Goal: Task Accomplishment & Management: Complete application form

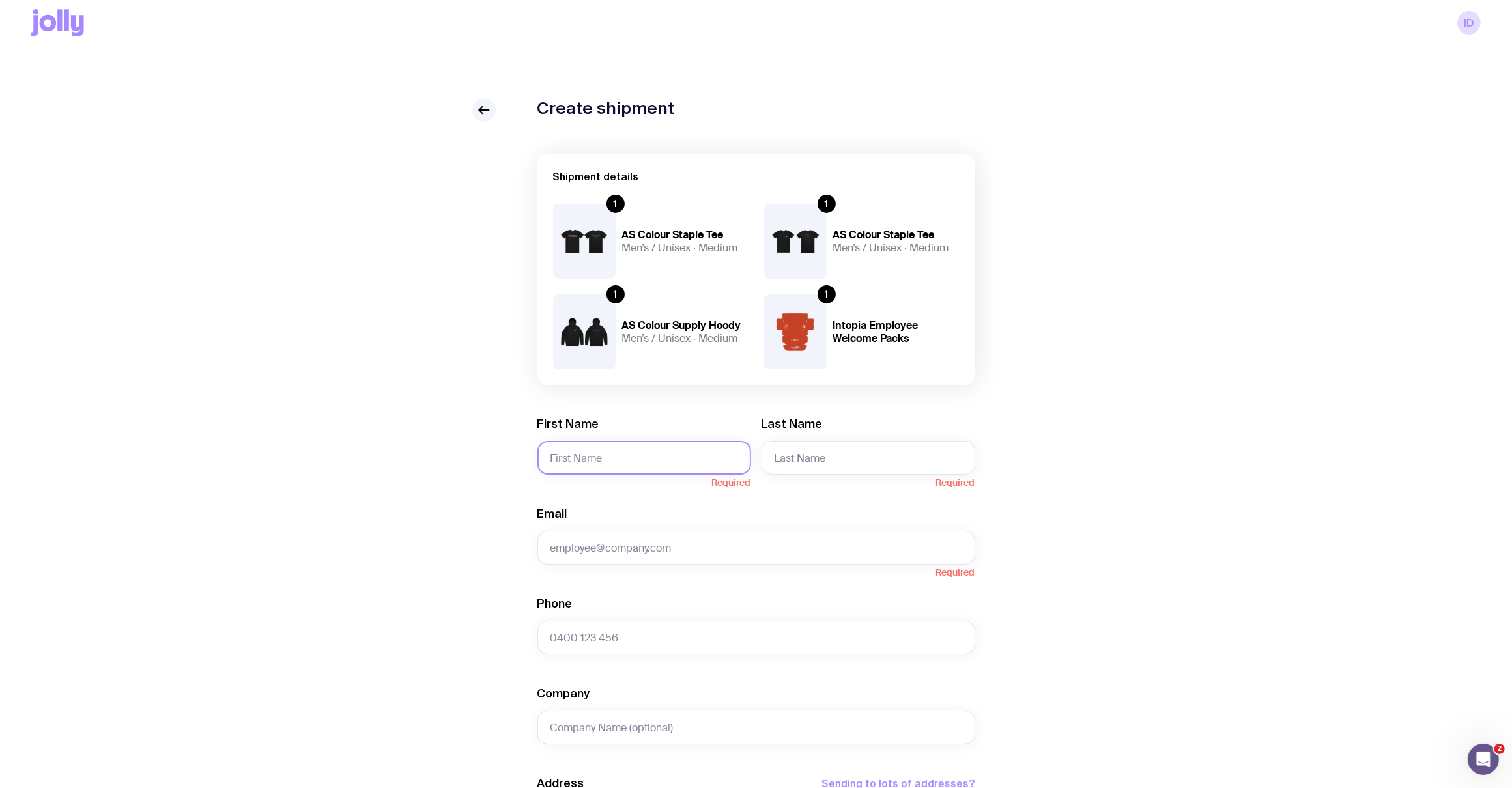
click at [627, 467] on input "First Name" at bounding box center [644, 458] width 214 height 34
type input "[PERSON_NAME]"
click at [865, 444] on input "Last Name" at bounding box center [868, 458] width 214 height 34
type input "[PERSON_NAME]"
click at [801, 549] on input "Email" at bounding box center [756, 547] width 438 height 34
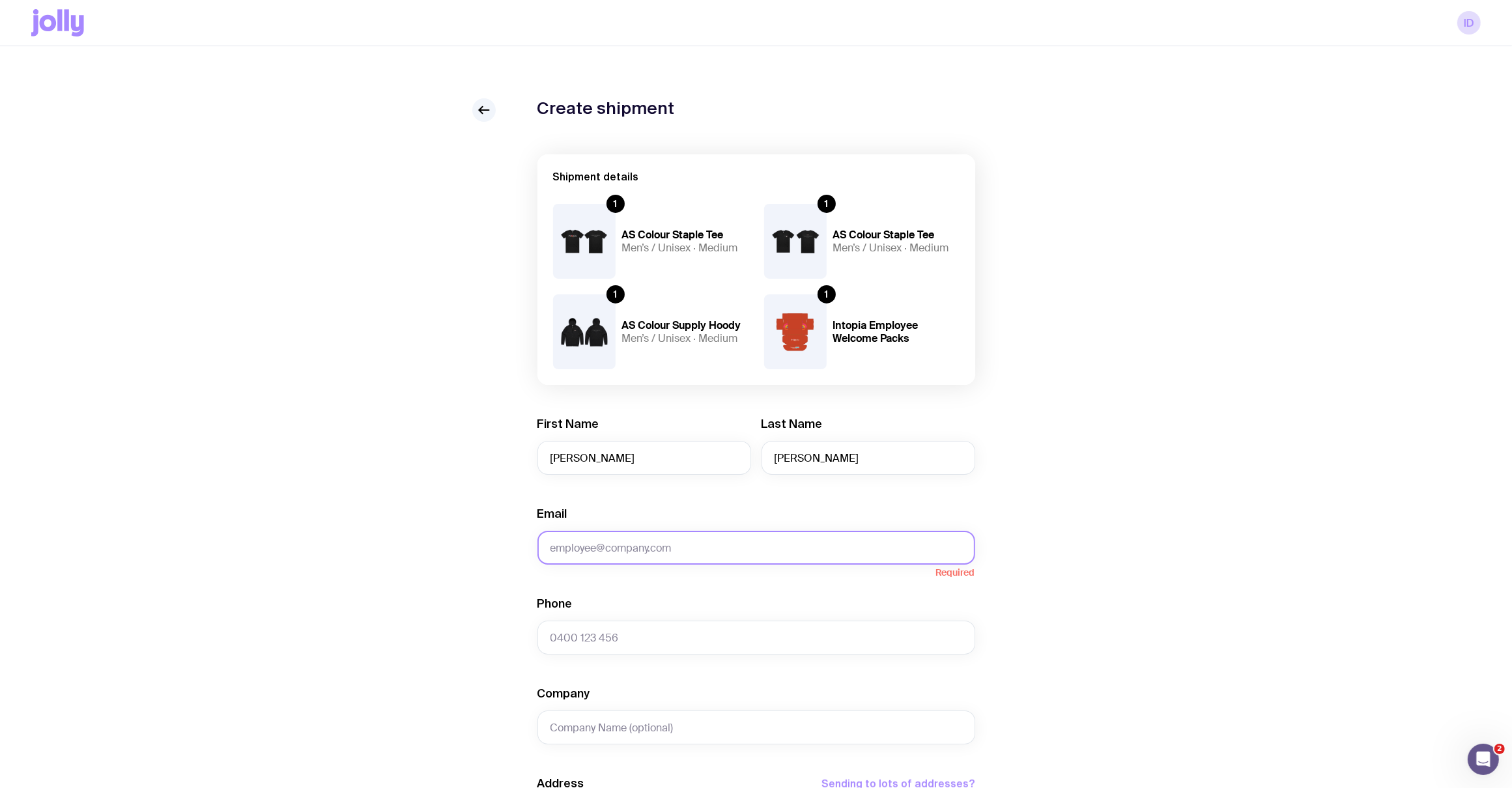
paste input "[PERSON_NAME][EMAIL_ADDRESS][PERSON_NAME][DOMAIN_NAME]"
type input "[PERSON_NAME][EMAIL_ADDRESS][PERSON_NAME][DOMAIN_NAME]"
click at [617, 633] on input "Phone" at bounding box center [756, 637] width 438 height 34
paste input "0452 086 277"
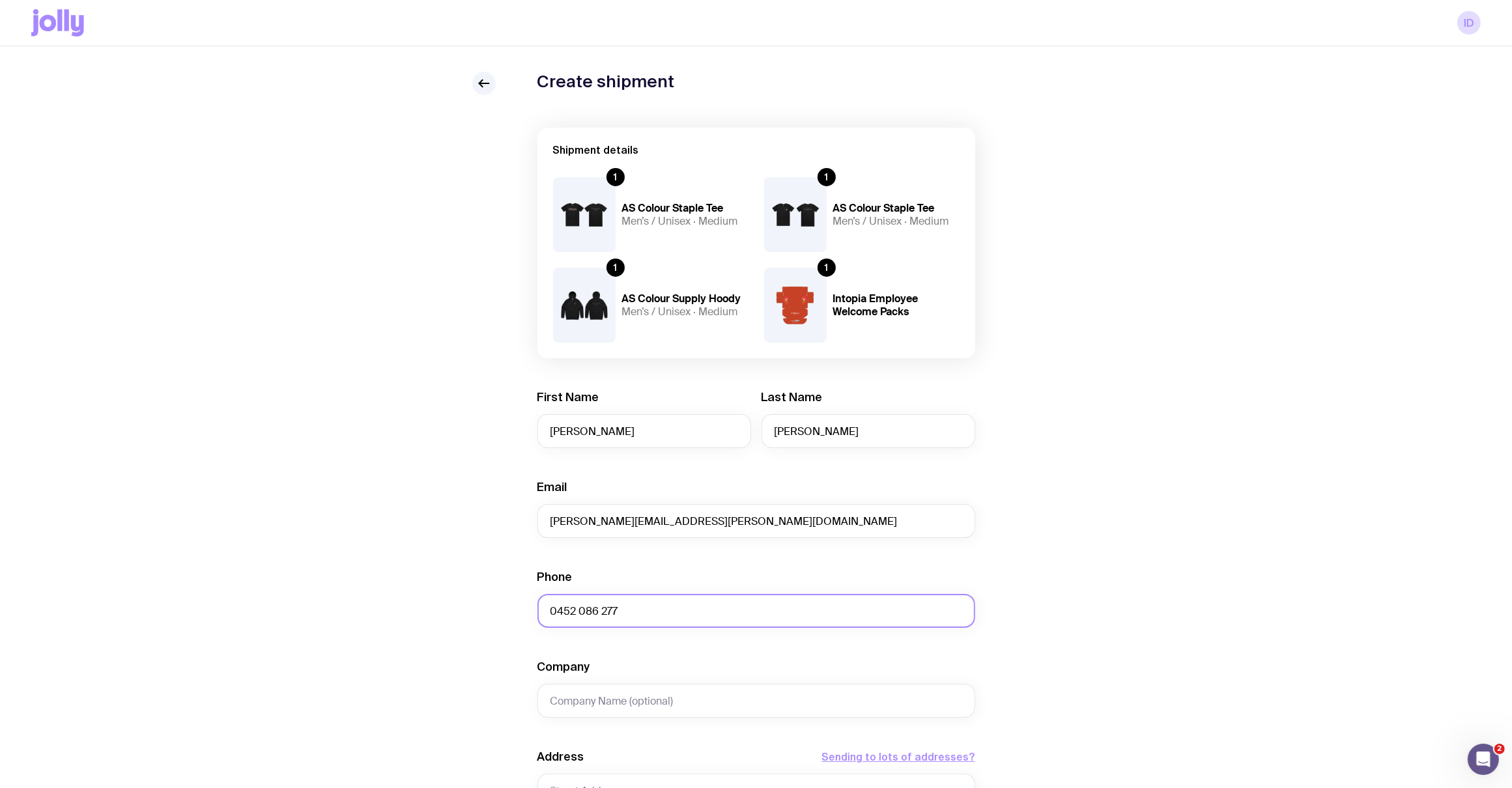
type input "0452 086 277"
click at [617, 720] on form "Shipment details 1 AS Colour Staple Tee Men’s / Unisex · Medium 1 AS Colour Sta…" at bounding box center [756, 614] width 438 height 973
click at [608, 705] on input "Company" at bounding box center [756, 700] width 438 height 34
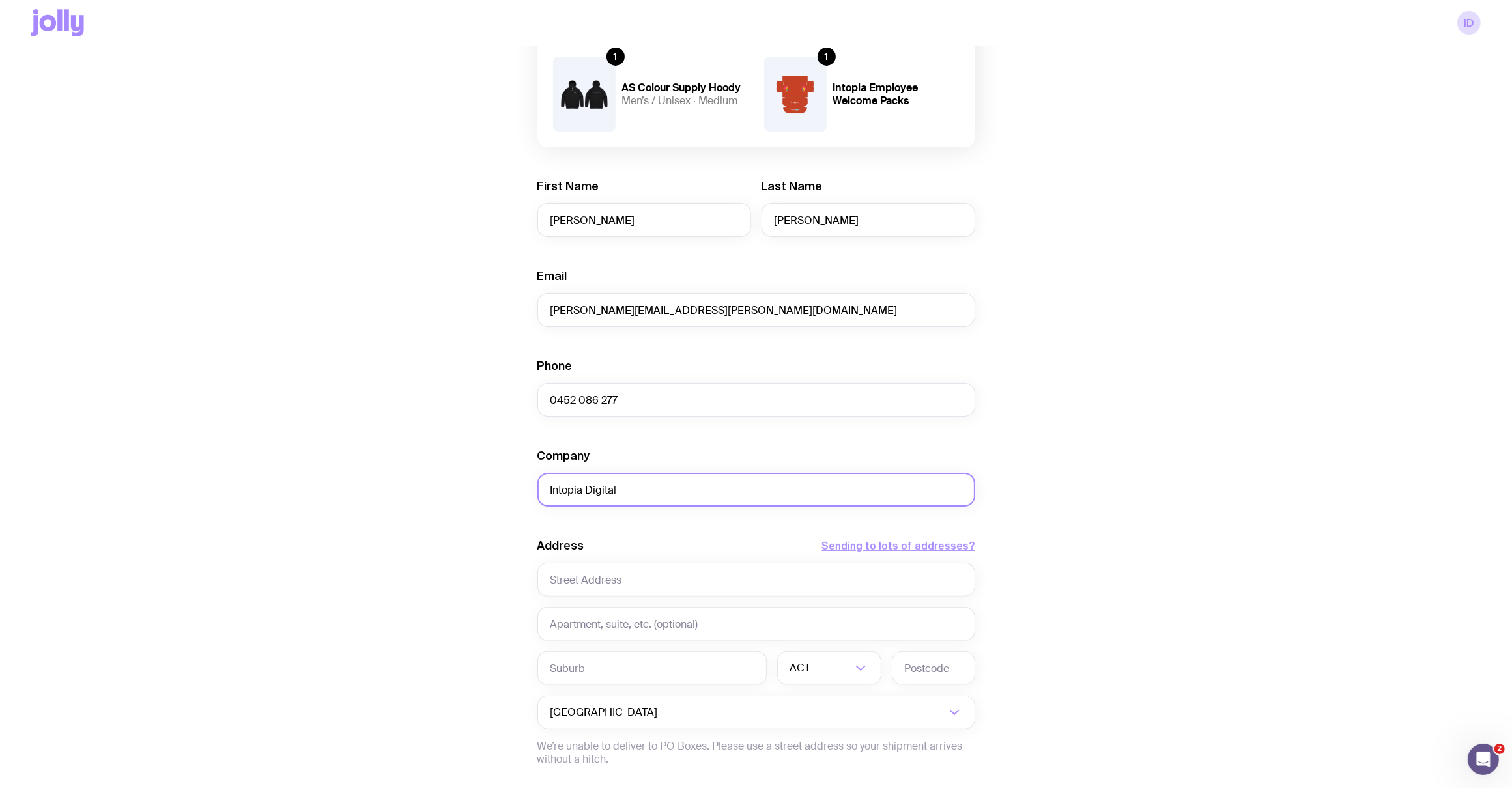
scroll to position [310, 0]
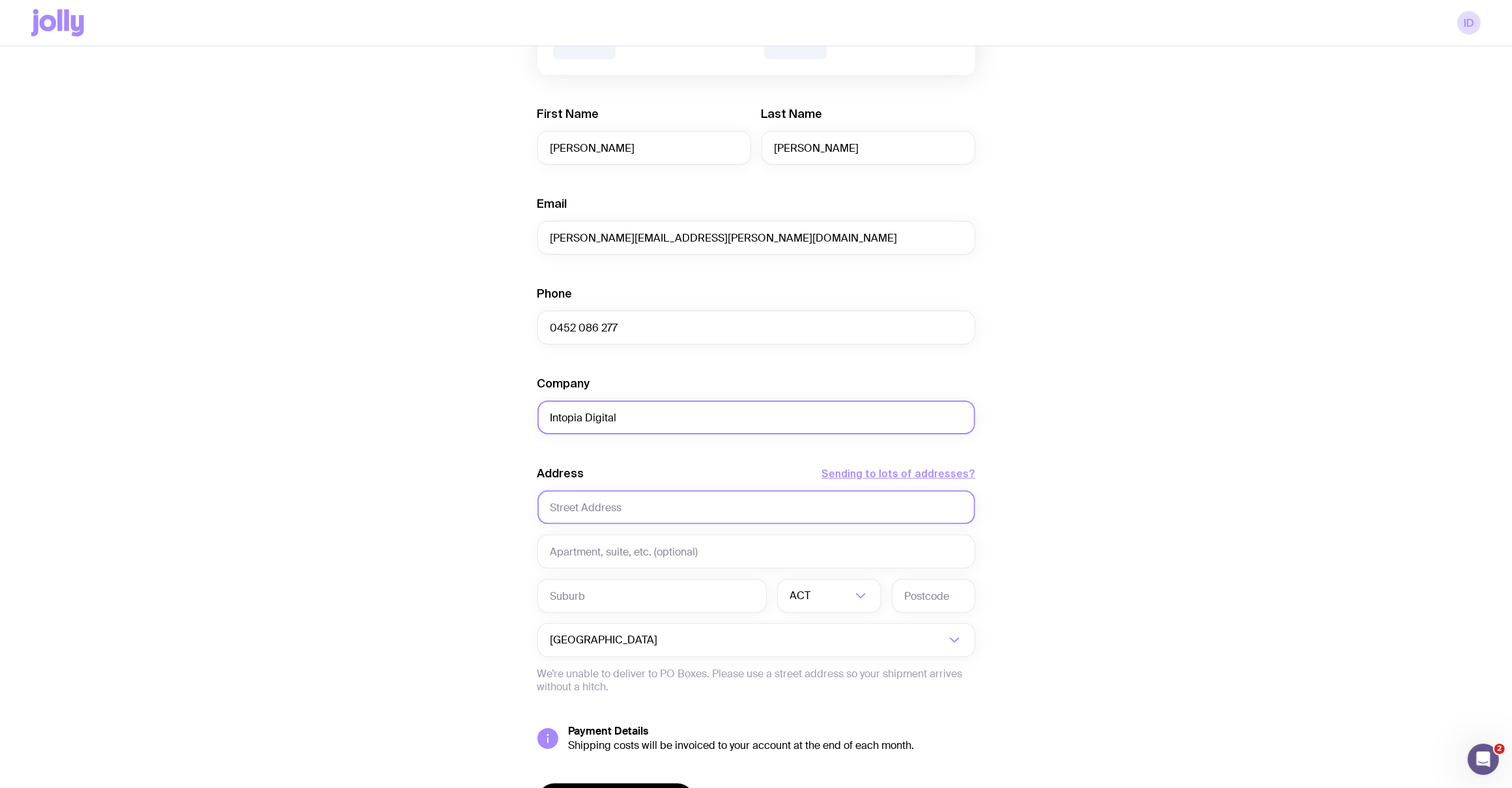
type input "Intopia Digital"
click at [591, 508] on input "text" at bounding box center [756, 507] width 438 height 34
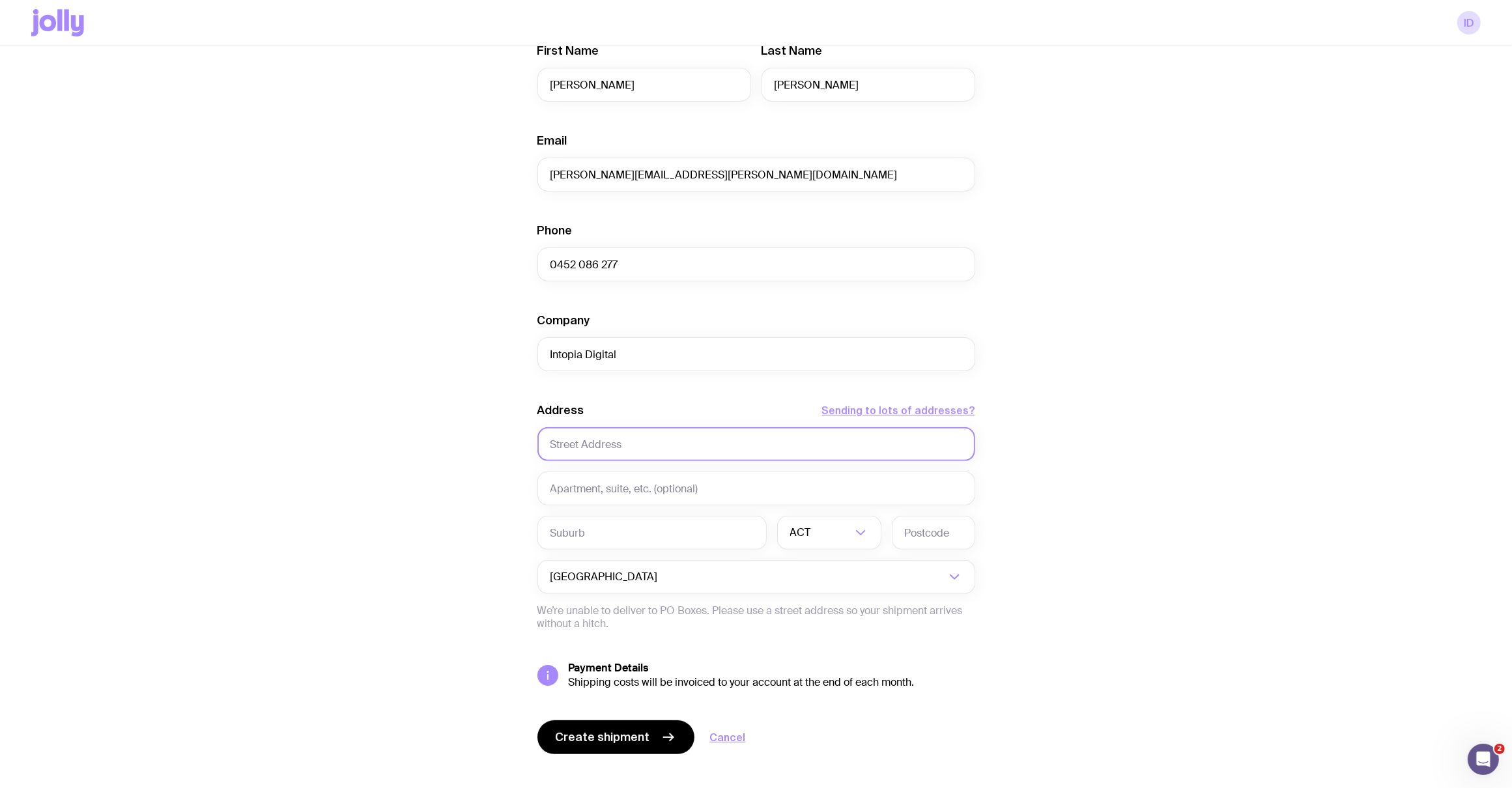
scroll to position [376, 0]
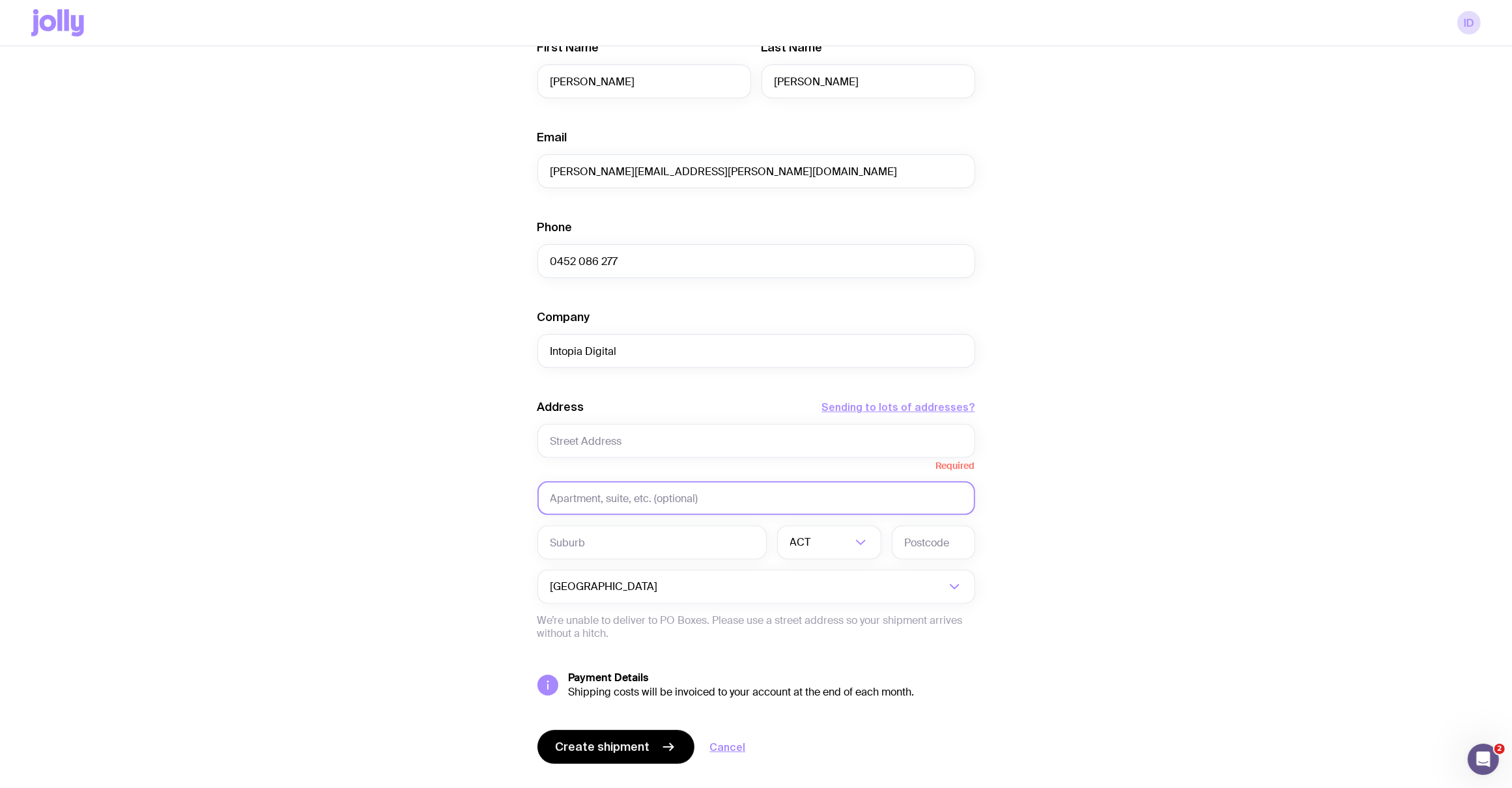
click at [594, 495] on input "text" at bounding box center [756, 498] width 438 height 34
click at [582, 450] on input "text" at bounding box center [756, 441] width 438 height 34
paste input "[STREET_ADDRESS][PERSON_NAME]"
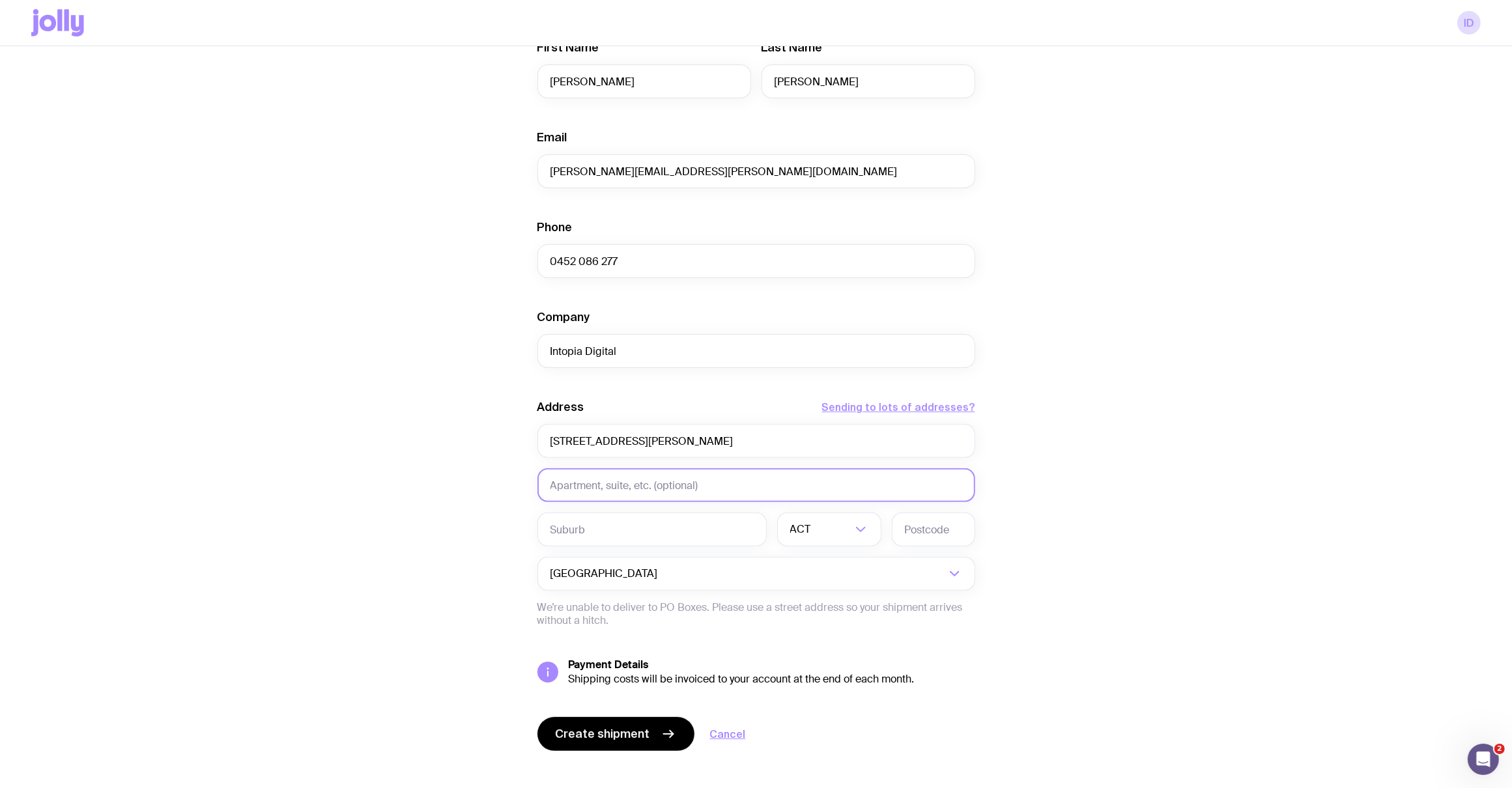
click at [582, 476] on input "text" at bounding box center [756, 485] width 438 height 34
drag, startPoint x: 714, startPoint y: 437, endPoint x: 650, endPoint y: 439, distance: 64.0
click at [650, 439] on input "[STREET_ADDRESS][PERSON_NAME]" at bounding box center [756, 441] width 438 height 34
type input "[STREET_ADDRESS]"
click at [609, 533] on input "text" at bounding box center [652, 529] width 230 height 34
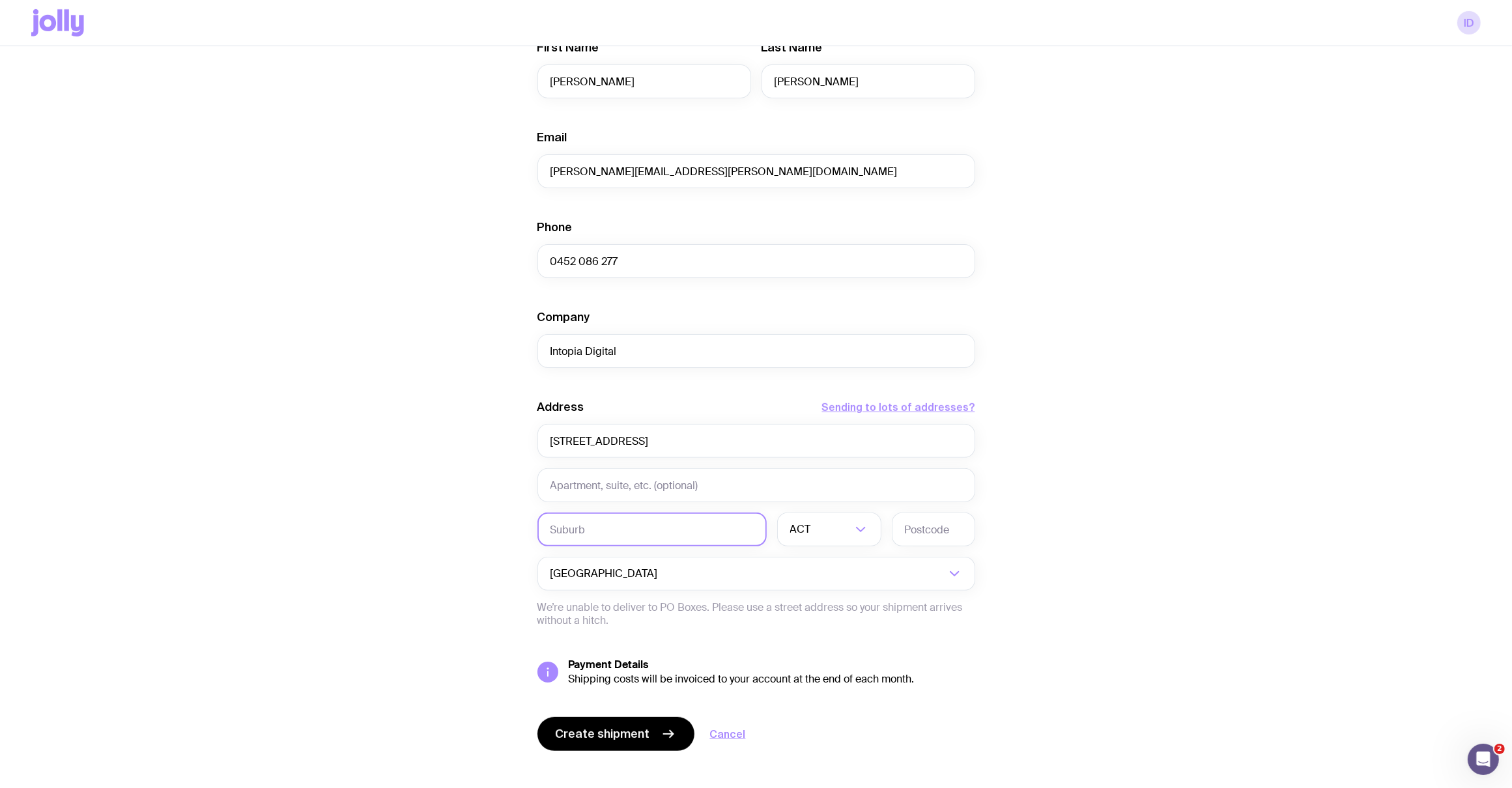
paste input "[PERSON_NAME]"
type input "[PERSON_NAME]"
click at [821, 533] on input "Search for option" at bounding box center [821, 529] width 61 height 34
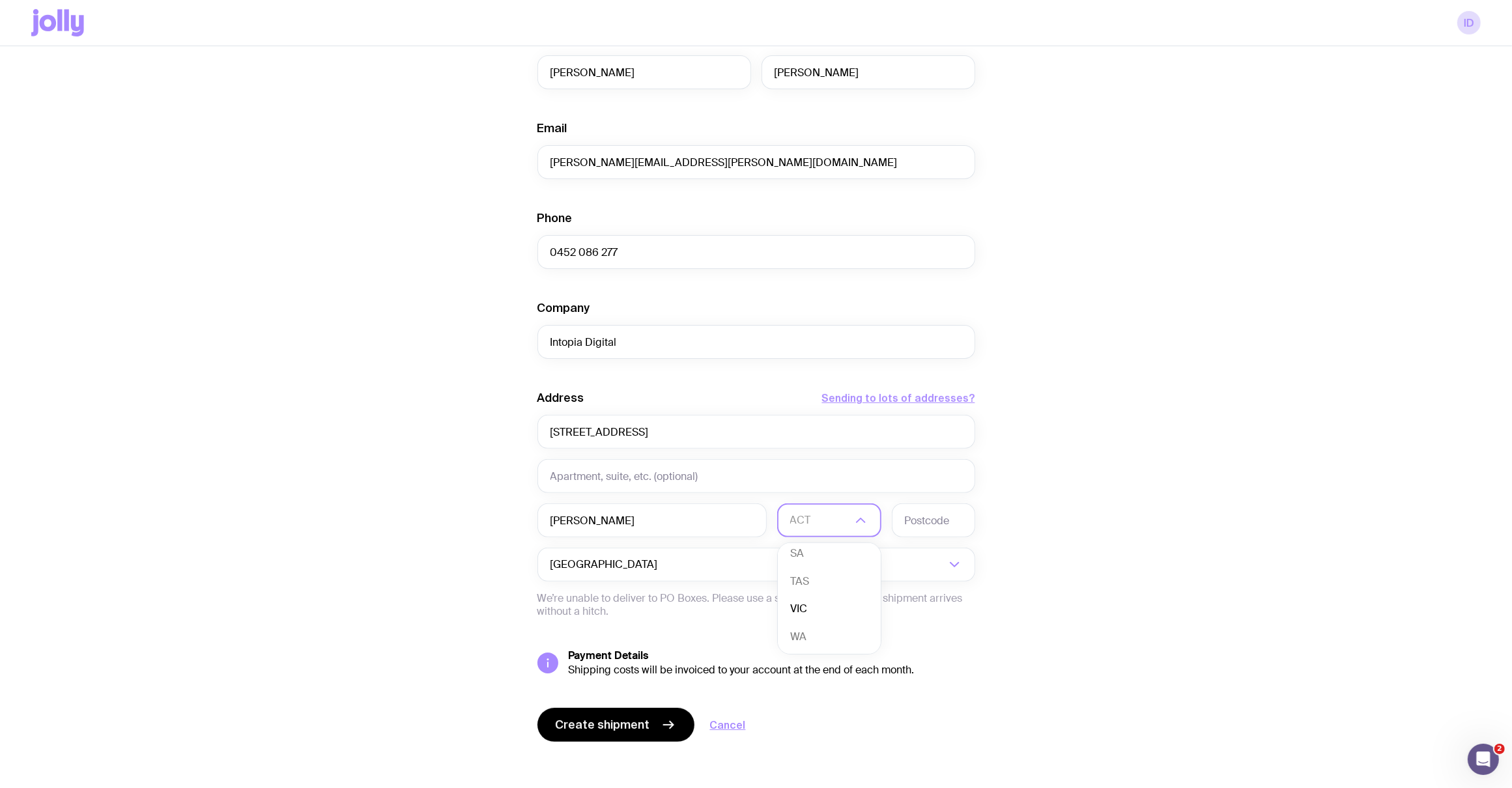
click at [810, 602] on li "VIC" at bounding box center [829, 610] width 103 height 28
click at [939, 519] on input "text" at bounding box center [933, 520] width 84 height 34
type input "3978"
click at [1166, 631] on div "Create shipment Shipment details 1 AS Colour Staple Tee Men’s / Unisex · Medium…" at bounding box center [756, 253] width 1449 height 1081
click at [601, 720] on span "Create shipment" at bounding box center [602, 725] width 95 height 16
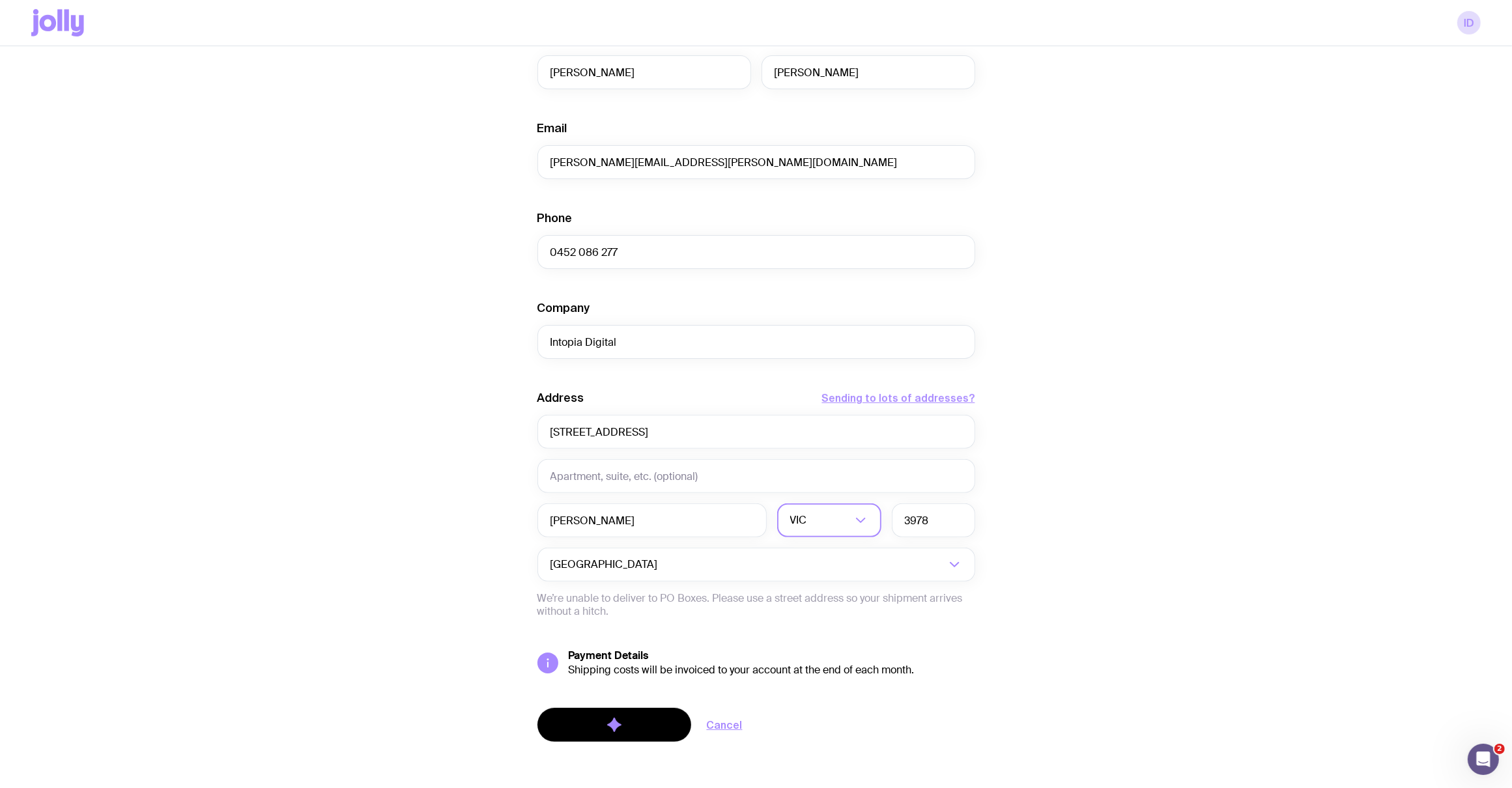
scroll to position [0, 0]
